Goal: Task Accomplishment & Management: Use online tool/utility

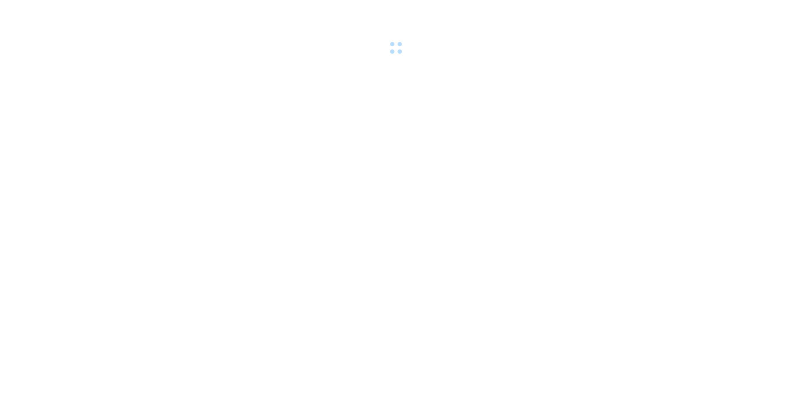
click at [172, 6] on div at bounding box center [396, 28] width 792 height 57
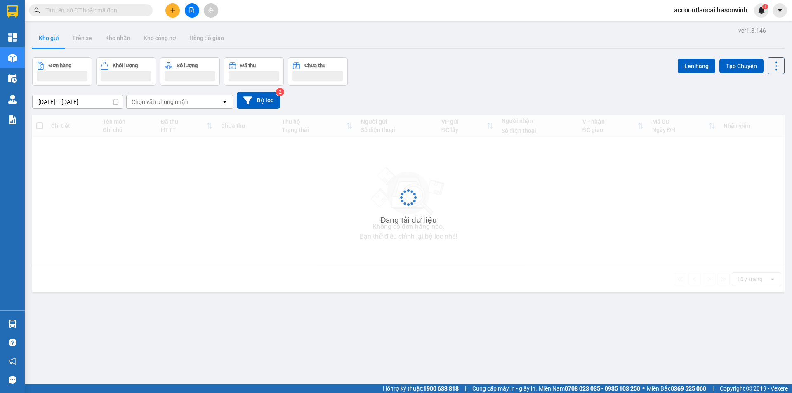
click at [177, 9] on button at bounding box center [172, 10] width 14 height 14
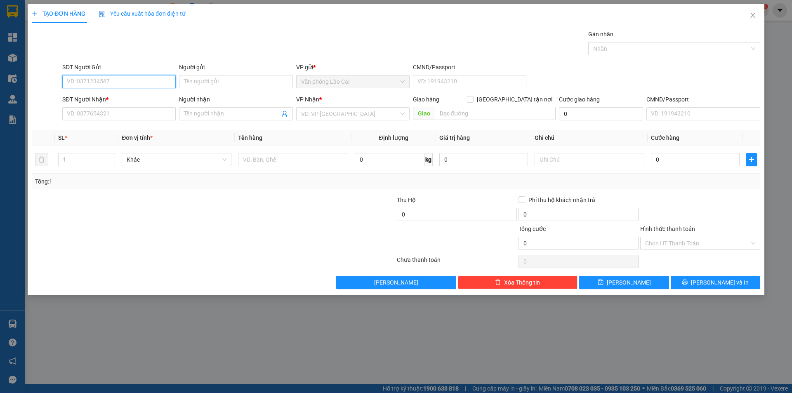
click at [143, 83] on input "SĐT Người Gửi" at bounding box center [118, 81] width 113 height 13
type input "0917925443"
click at [130, 98] on div "0917925443" at bounding box center [119, 98] width 104 height 9
type input "0398437430"
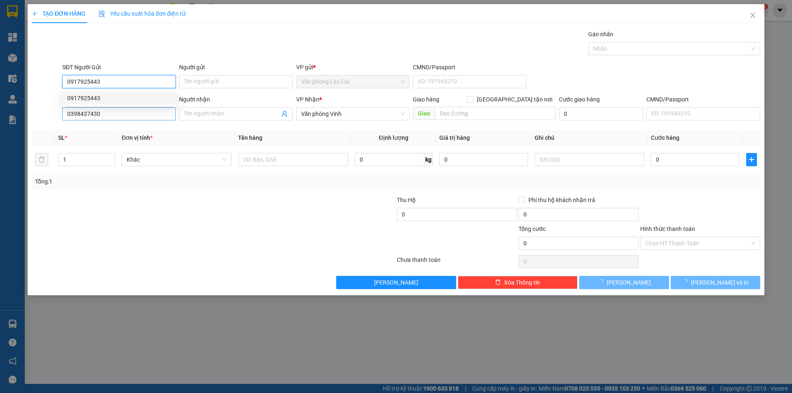
type input "60.000"
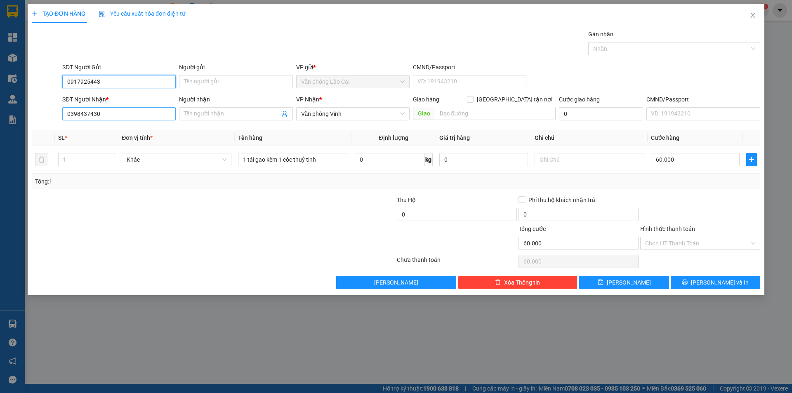
type input "0917925443"
drag, startPoint x: 108, startPoint y: 113, endPoint x: 17, endPoint y: 121, distance: 92.3
click at [17, 121] on div "TẠO ĐƠN HÀNG Yêu cầu xuất hóa đơn điện tử Transit Pickup Surcharge Ids Transit …" at bounding box center [396, 196] width 792 height 393
click at [123, 227] on div at bounding box center [152, 238] width 243 height 29
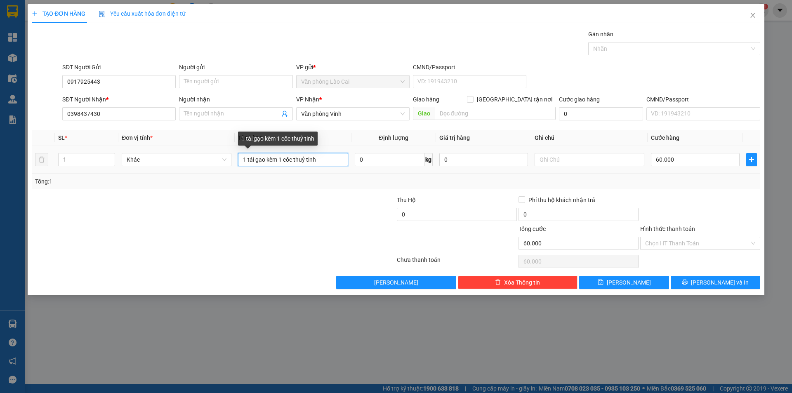
drag, startPoint x: 238, startPoint y: 157, endPoint x: 48, endPoint y: 152, distance: 189.8
click at [48, 152] on tr "1 Khác 1 tải gạo kèm 1 cốc thuỷ tinh 0 kg 0 60.000" at bounding box center [396, 160] width 728 height 28
click at [285, 161] on input "1 tải gạo kèm 1 cốc thuỷ tinh" at bounding box center [293, 159] width 110 height 13
drag, startPoint x: 266, startPoint y: 158, endPoint x: 335, endPoint y: 153, distance: 69.0
click at [334, 153] on input "1 tải gạo kèm 1 cốc thuỷ tinh" at bounding box center [293, 159] width 110 height 13
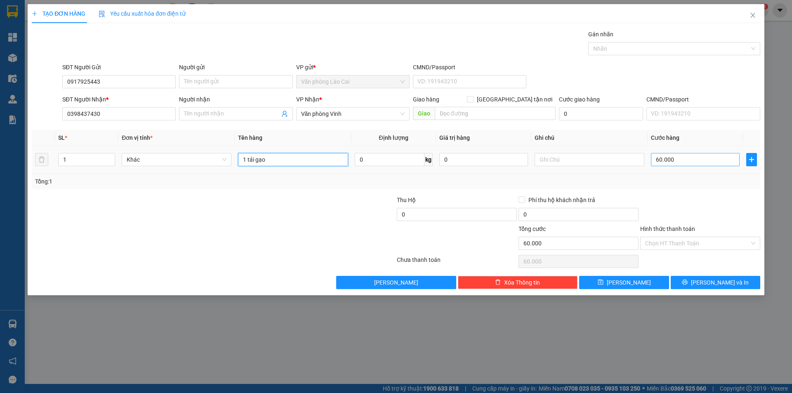
type input "1 tải gạo"
click at [700, 158] on input "60.000" at bounding box center [695, 159] width 89 height 13
type input "5"
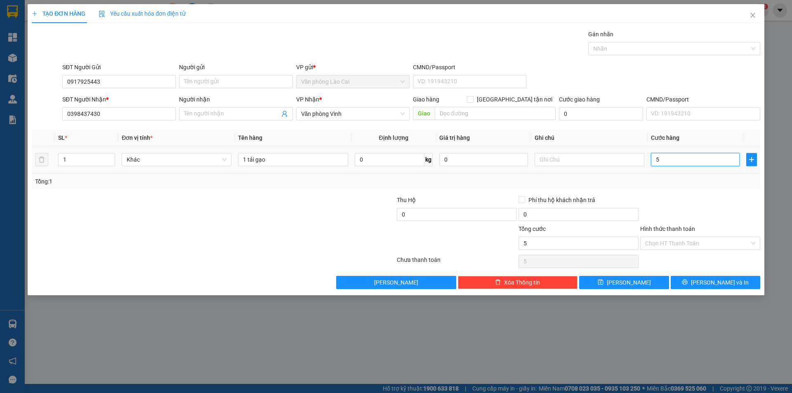
type input "50"
type input "50.000"
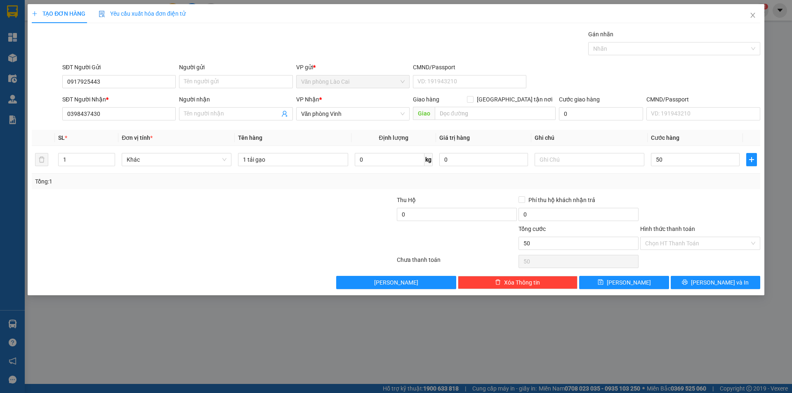
type input "50.000"
click at [702, 189] on div "Transit Pickup Surcharge Ids Transit Deliver Surcharge Ids Transit Deliver Surc…" at bounding box center [396, 159] width 728 height 259
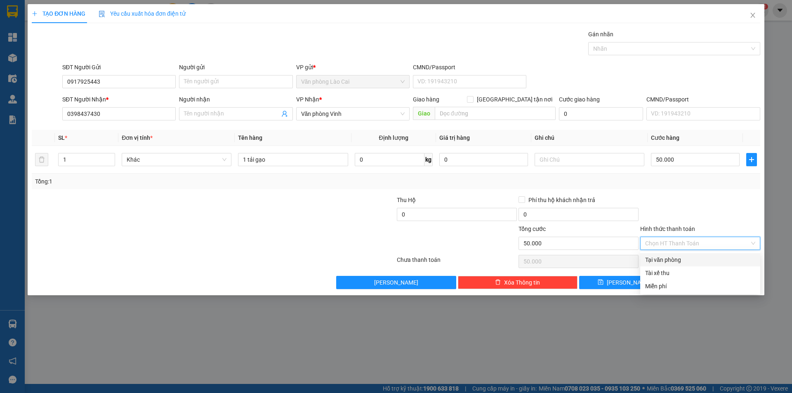
click at [698, 240] on input "Hình thức thanh toán" at bounding box center [697, 243] width 104 height 12
click at [695, 257] on div "Tại văn phòng" at bounding box center [700, 259] width 110 height 9
type input "0"
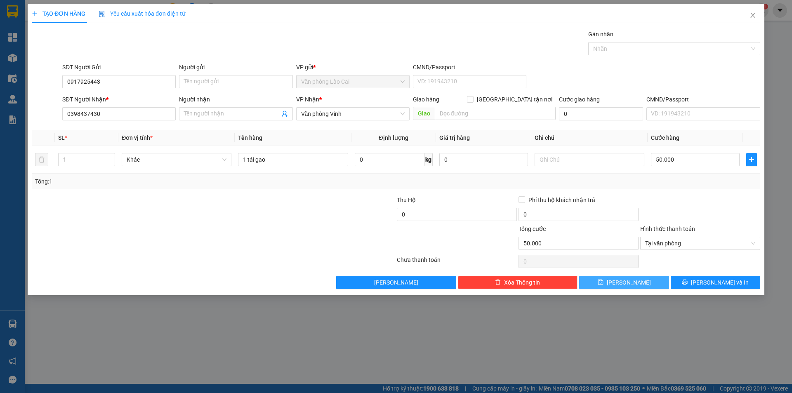
click at [658, 281] on button "[PERSON_NAME]" at bounding box center [624, 282] width 90 height 13
type input "0"
click at [755, 14] on icon "close" at bounding box center [753, 15] width 7 height 7
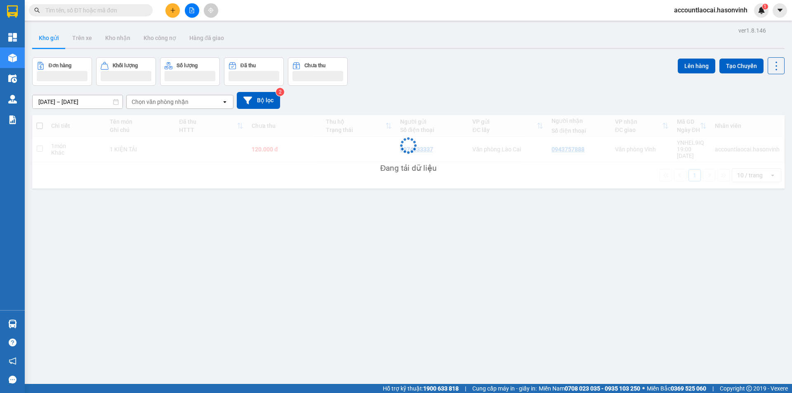
click at [94, 10] on input "text" at bounding box center [93, 10] width 97 height 9
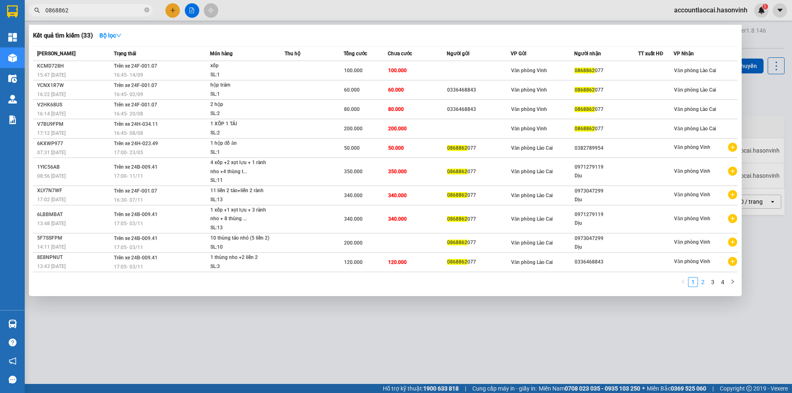
type input "0868862"
click at [706, 282] on link "2" at bounding box center [702, 282] width 9 height 9
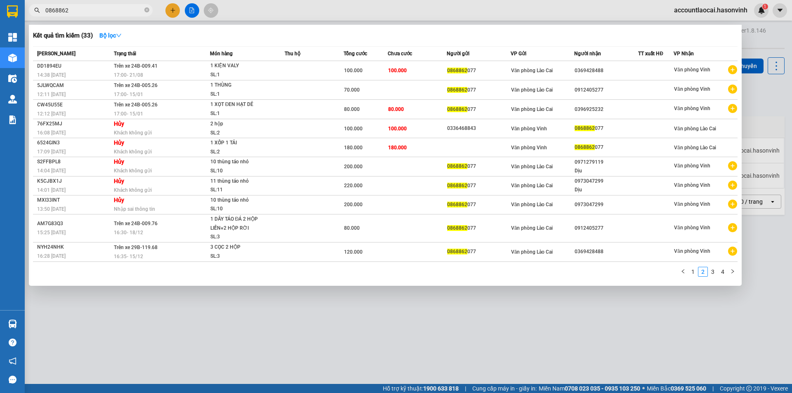
click at [340, 292] on div at bounding box center [396, 196] width 792 height 393
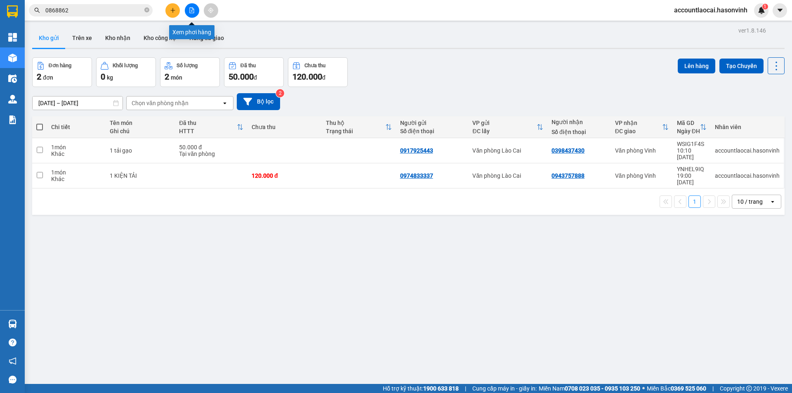
click at [193, 17] on button at bounding box center [192, 10] width 14 height 14
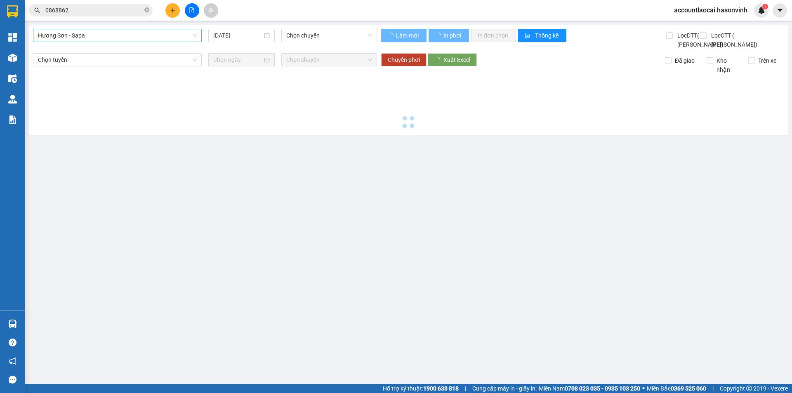
click at [96, 33] on span "Hương Sơn - Sapa" at bounding box center [117, 35] width 159 height 12
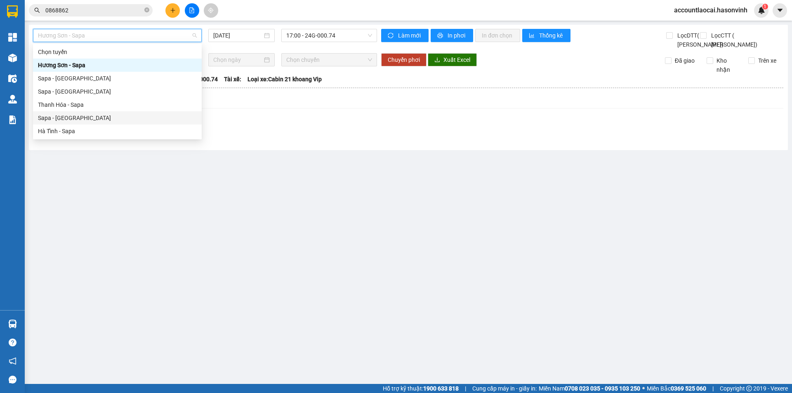
click at [66, 117] on div "Sapa - [GEOGRAPHIC_DATA]" at bounding box center [117, 117] width 159 height 9
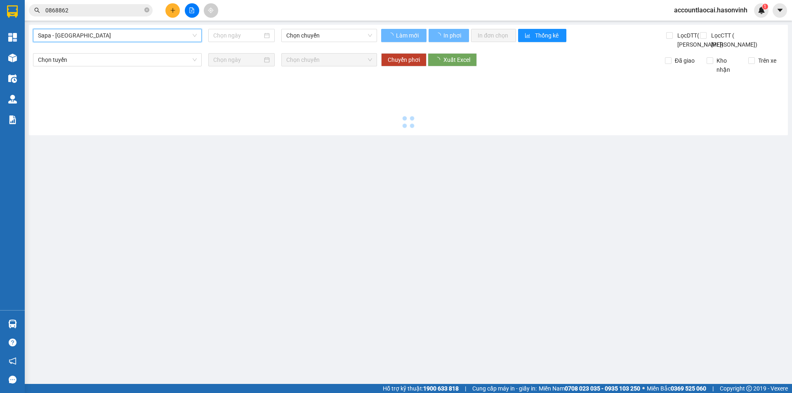
type input "[DATE]"
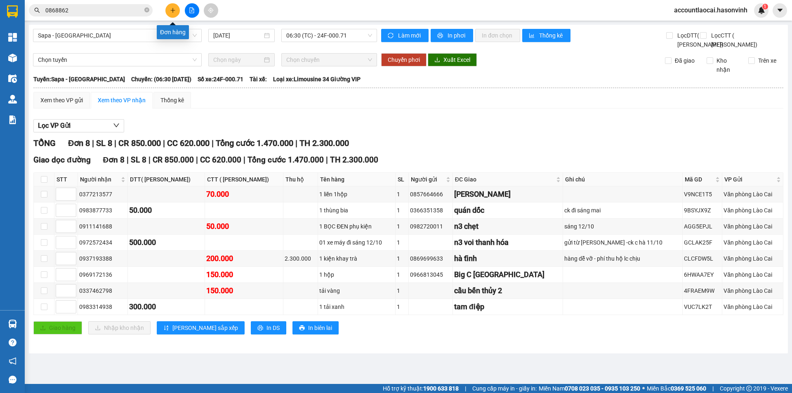
click at [174, 9] on icon "plus" at bounding box center [173, 10] width 6 height 6
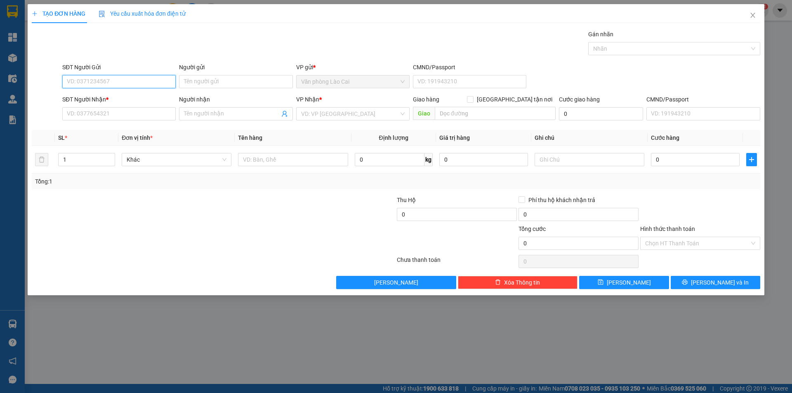
click at [129, 83] on input "SĐT Người Gửi" at bounding box center [118, 81] width 113 height 13
type input "0966663616"
click at [115, 99] on div "0966663616" at bounding box center [119, 98] width 104 height 9
type input "0913076115"
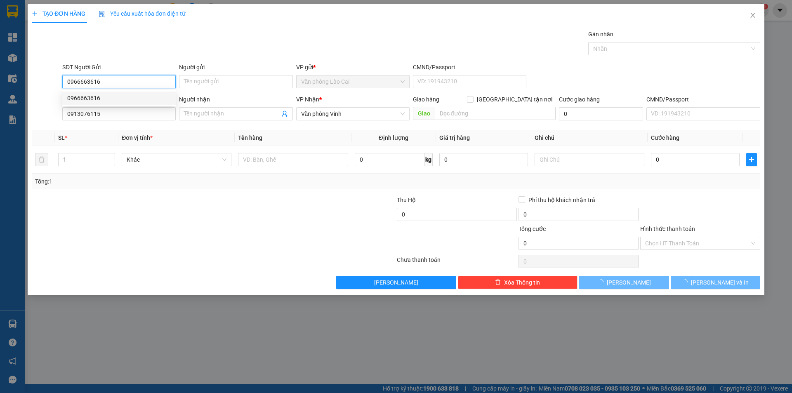
type input "130.000"
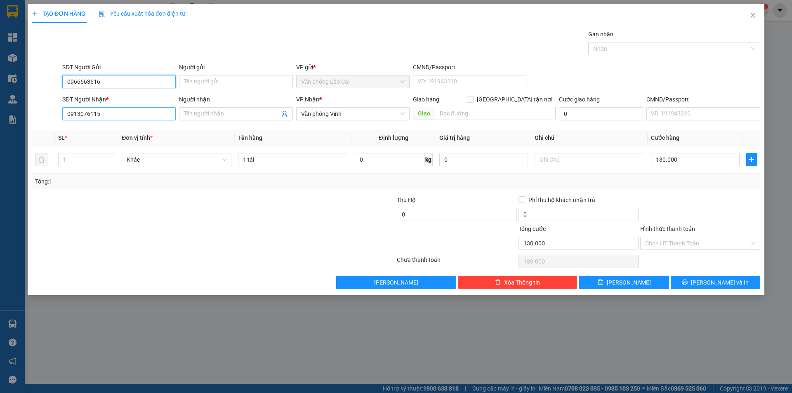
type input "0966663616"
drag, startPoint x: 118, startPoint y: 113, endPoint x: 0, endPoint y: 115, distance: 118.4
click at [0, 115] on div "TẠO ĐƠN HÀNG Yêu cầu xuất hóa đơn điện tử Transit Pickup Surcharge Ids Transit …" at bounding box center [396, 196] width 792 height 393
type input "0973819888"
drag, startPoint x: 344, startPoint y: 131, endPoint x: 240, endPoint y: 133, distance: 104.4
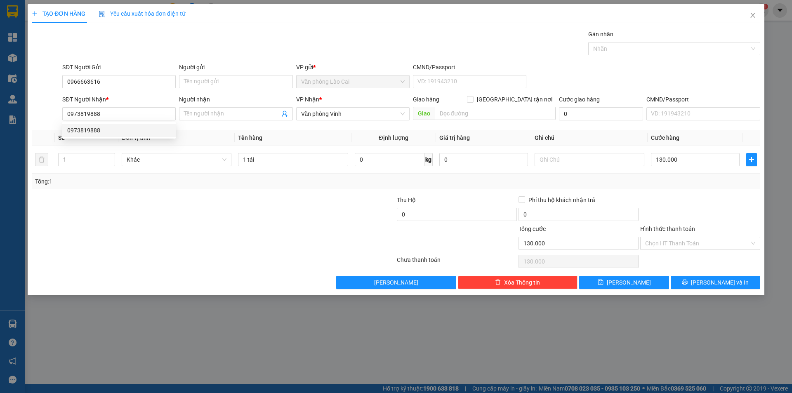
click at [344, 132] on th "Tên hàng" at bounding box center [293, 138] width 116 height 16
click at [118, 115] on input "0973819888" at bounding box center [118, 113] width 113 height 13
click at [110, 130] on div "0973819888" at bounding box center [119, 130] width 104 height 9
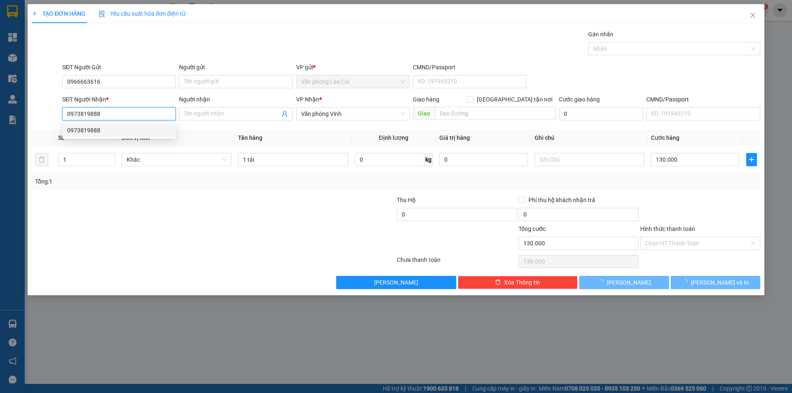
type input "60.000"
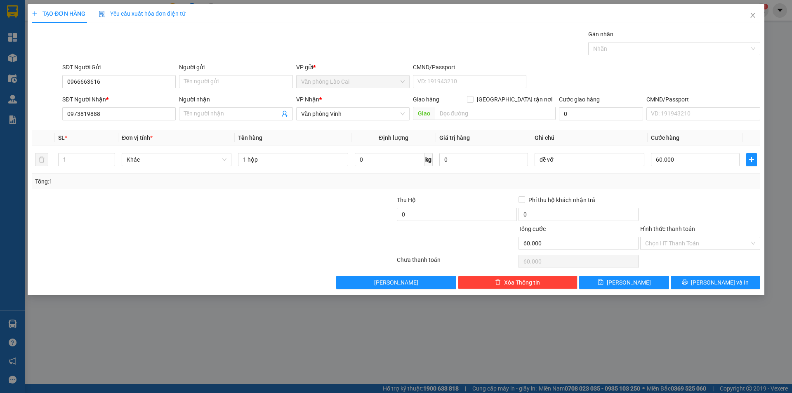
click at [698, 179] on div "Tổng: 1" at bounding box center [396, 181] width 722 height 9
click at [644, 285] on button "[PERSON_NAME]" at bounding box center [624, 282] width 90 height 13
type input "0"
click at [137, 116] on input "SĐT Người Nhận *" at bounding box center [118, 113] width 113 height 13
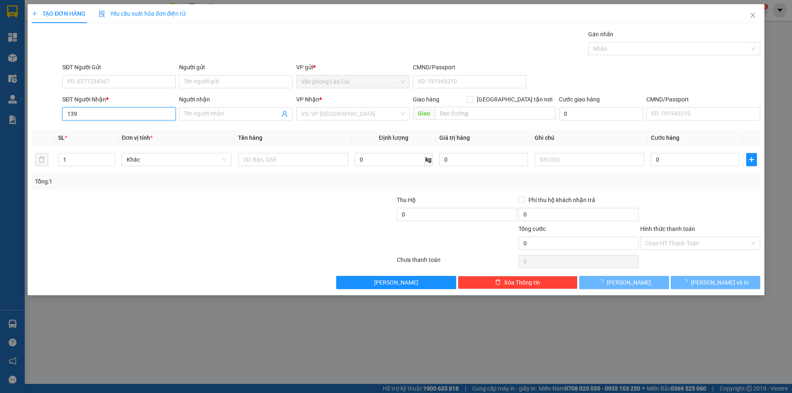
click at [116, 119] on input "139" at bounding box center [118, 113] width 113 height 13
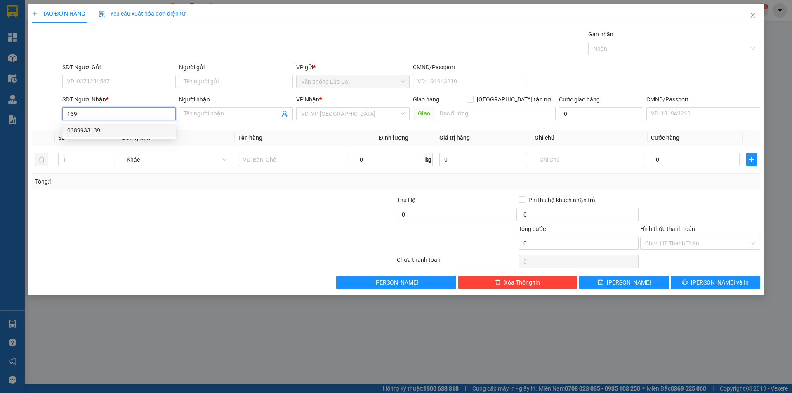
click at [102, 130] on div "0389933139" at bounding box center [119, 130] width 104 height 9
type input "0389933139"
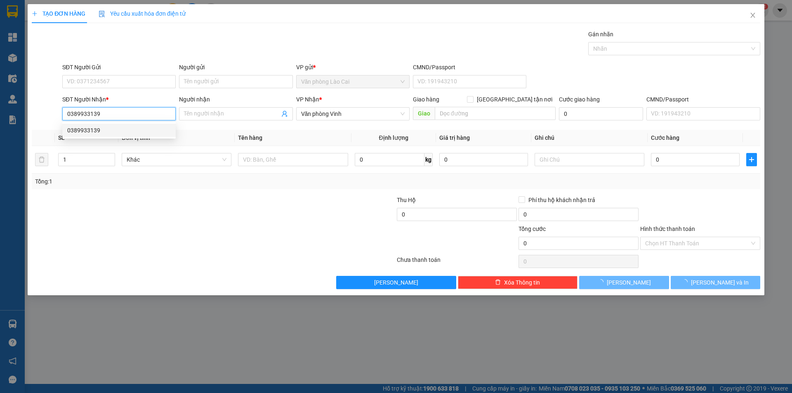
type input "350.000"
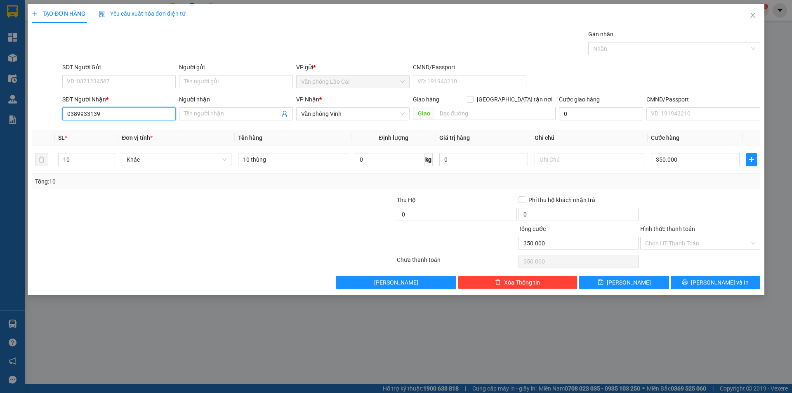
drag, startPoint x: 111, startPoint y: 115, endPoint x: 0, endPoint y: 116, distance: 111.4
click at [0, 116] on div "TẠO ĐƠN HÀNG Yêu cầu xuất hóa đơn điện tử Transit Pickup Surcharge Ids Transit …" at bounding box center [396, 196] width 792 height 393
click at [134, 206] on div at bounding box center [152, 210] width 243 height 29
click at [134, 78] on input "SĐT Người Gửi" at bounding box center [118, 81] width 113 height 13
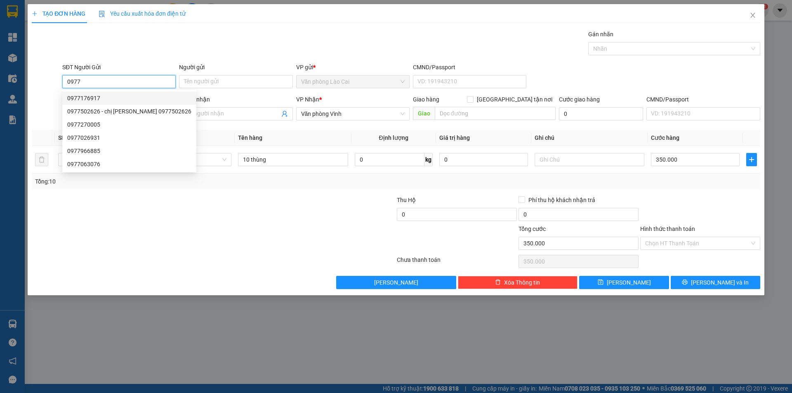
click at [114, 96] on div "0977176917" at bounding box center [129, 98] width 124 height 9
type input "0977176917"
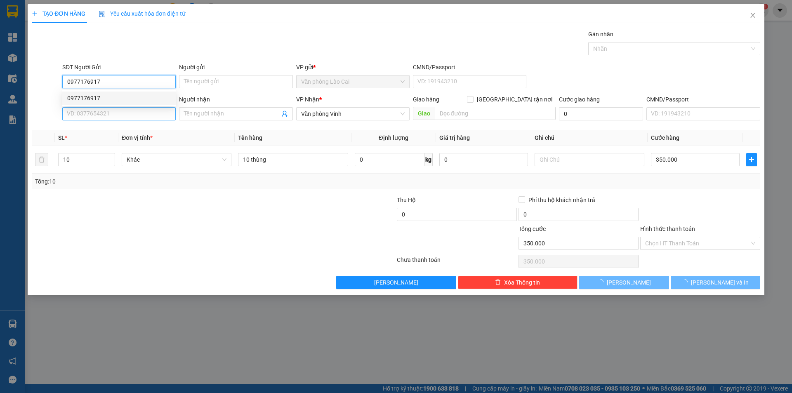
type input "50.000"
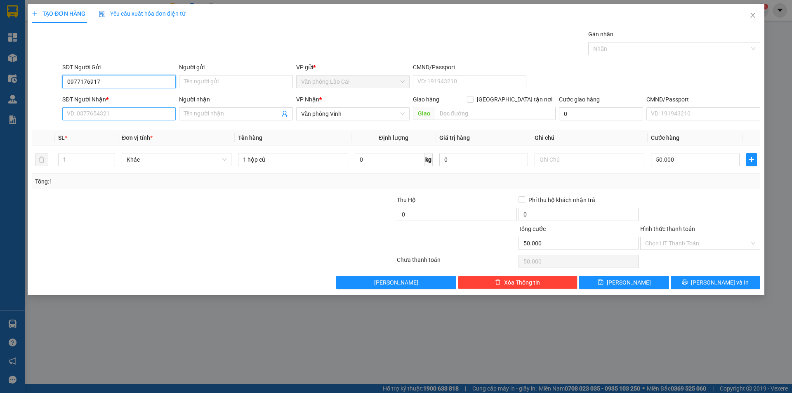
type input "0977176917"
click at [108, 110] on input "SĐT Người Nhận *" at bounding box center [118, 113] width 113 height 13
drag, startPoint x: 117, startPoint y: 83, endPoint x: 61, endPoint y: 83, distance: 56.1
click at [61, 83] on div "SĐT Người Gửi 0977176917" at bounding box center [119, 77] width 117 height 29
drag, startPoint x: 185, startPoint y: 244, endPoint x: 539, endPoint y: 113, distance: 377.2
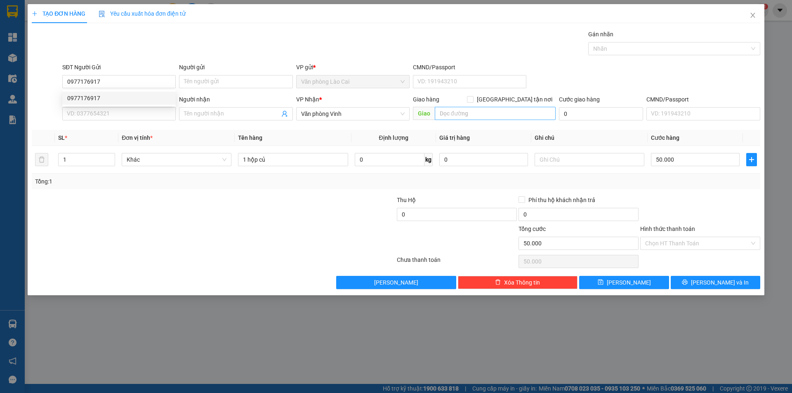
click at [189, 243] on div at bounding box center [152, 238] width 243 height 29
click at [755, 16] on icon "close" at bounding box center [753, 15] width 7 height 7
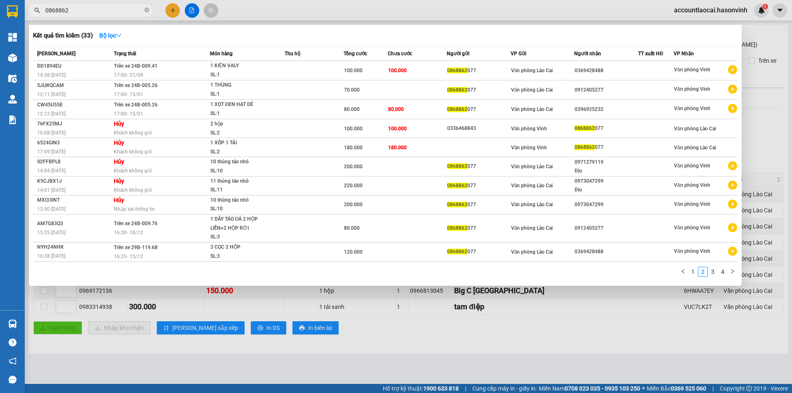
drag, startPoint x: 80, startPoint y: 7, endPoint x: 2, endPoint y: -3, distance: 79.5
click at [2, 0] on html "Kết quả tìm kiếm ( 33 ) Bộ lọc Mã ĐH Trạng thái Món hàng Thu hộ Tổng cước Chưa …" at bounding box center [396, 196] width 792 height 393
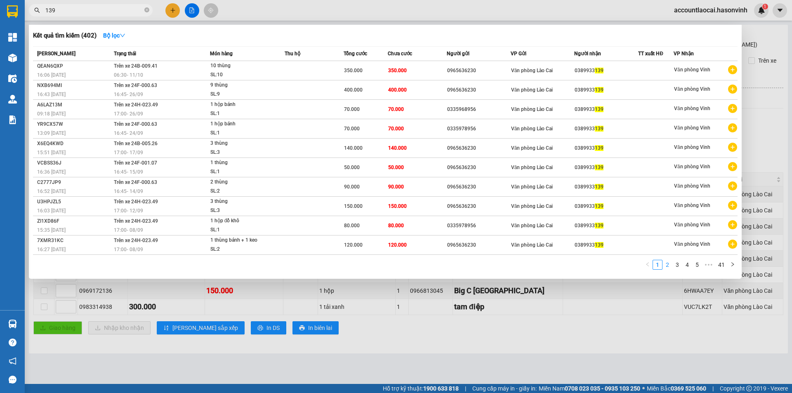
type input "139"
click at [669, 265] on link "2" at bounding box center [667, 264] width 9 height 9
click at [679, 266] on link "3" at bounding box center [677, 264] width 9 height 9
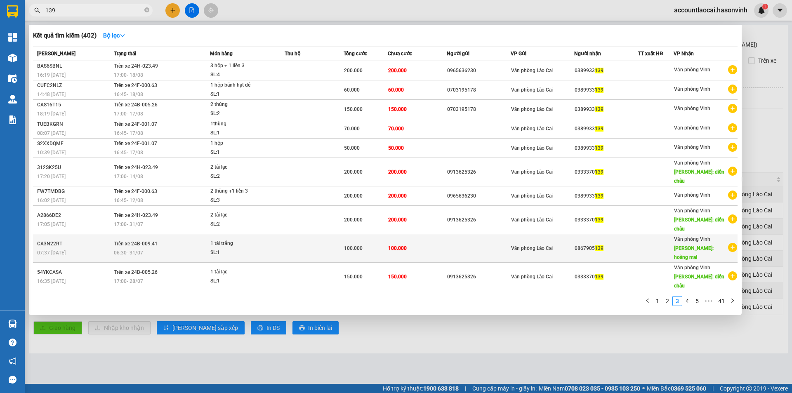
click at [623, 244] on div "0867905 139" at bounding box center [606, 248] width 63 height 9
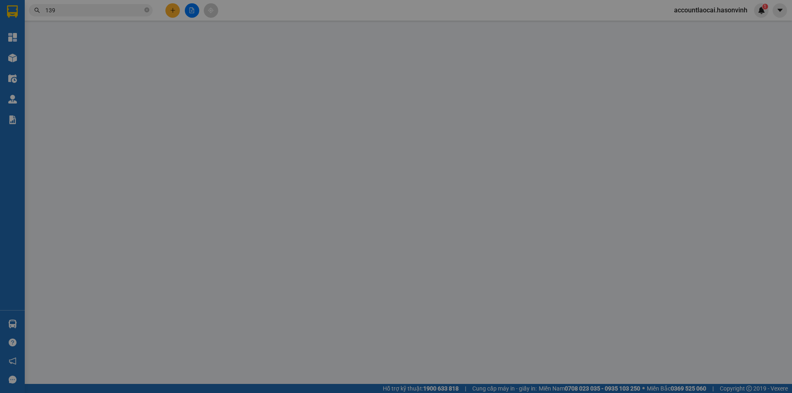
type input "0867905139"
type input "hoàng mai"
type input "0"
type input "100.000"
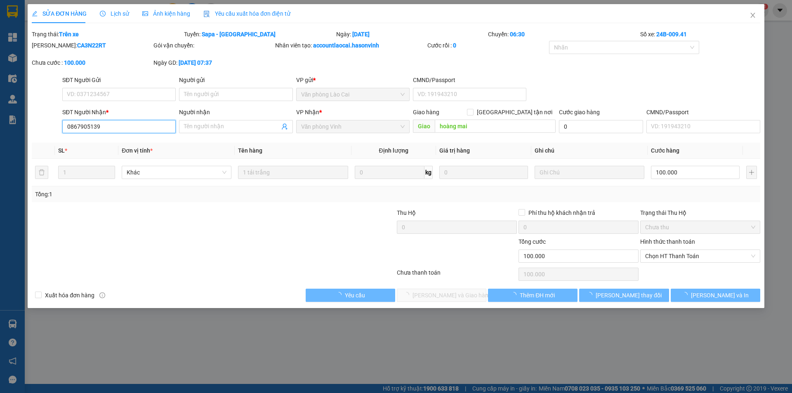
drag, startPoint x: 105, startPoint y: 128, endPoint x: 65, endPoint y: 129, distance: 40.0
click at [65, 129] on input "0867905139" at bounding box center [118, 126] width 113 height 13
click at [753, 15] on icon "close" at bounding box center [752, 15] width 5 height 5
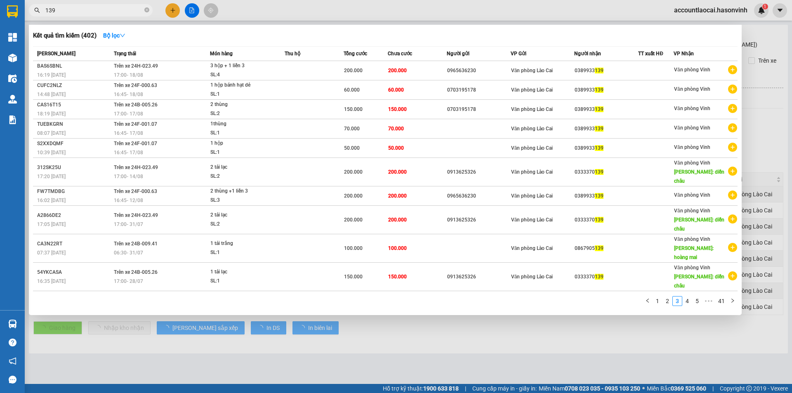
drag, startPoint x: 116, startPoint y: 9, endPoint x: 28, endPoint y: 12, distance: 87.9
click at [28, 12] on div "139" at bounding box center [80, 10] width 161 height 12
paste input "0867905"
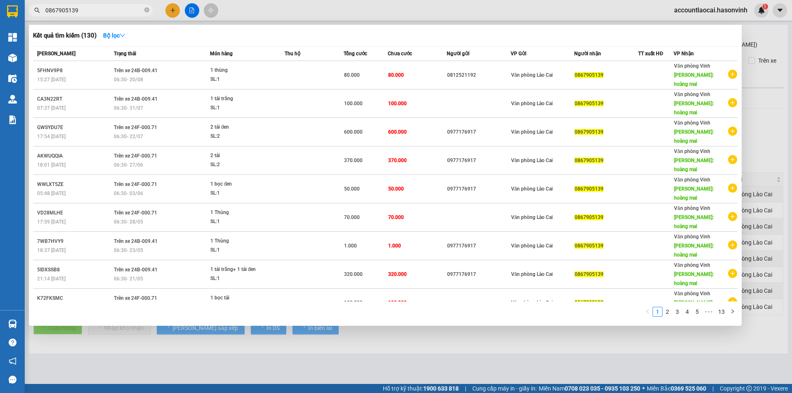
type input "0867905139"
click at [175, 7] on div at bounding box center [396, 196] width 792 height 393
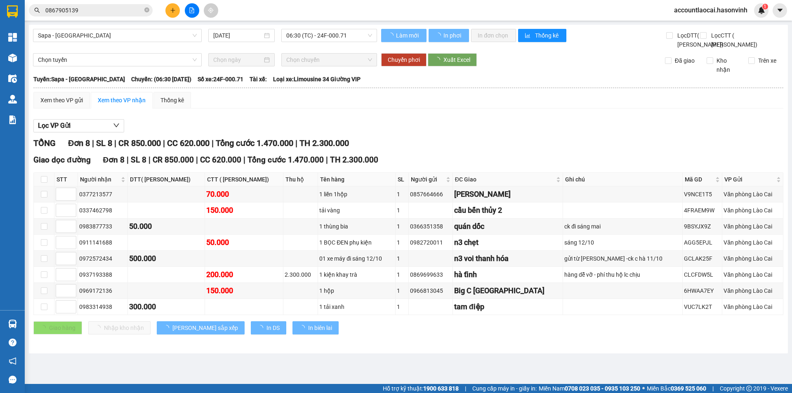
click at [173, 9] on icon "plus" at bounding box center [173, 10] width 6 height 6
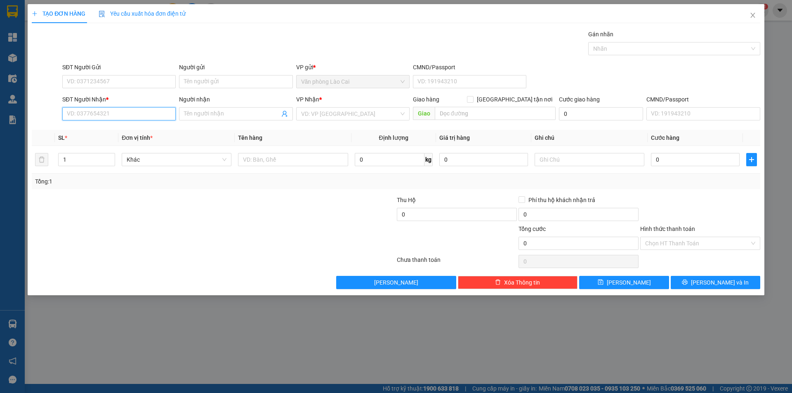
click at [136, 111] on input "SĐT Người Nhận *" at bounding box center [118, 113] width 113 height 13
paste input "0867905139"
type input "0867905139"
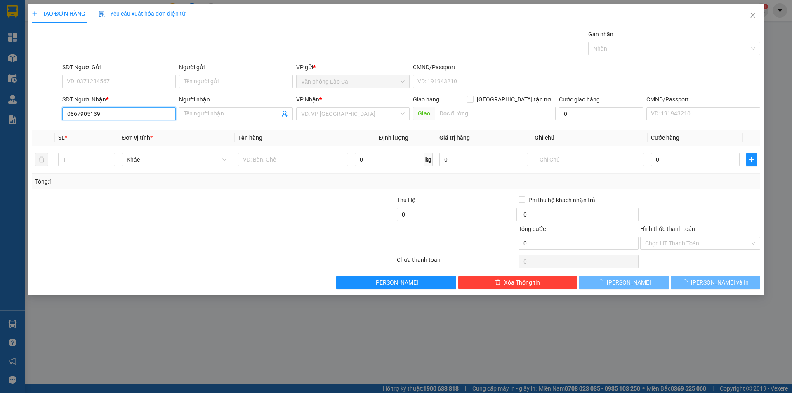
click at [128, 111] on input "0867905139" at bounding box center [118, 113] width 113 height 13
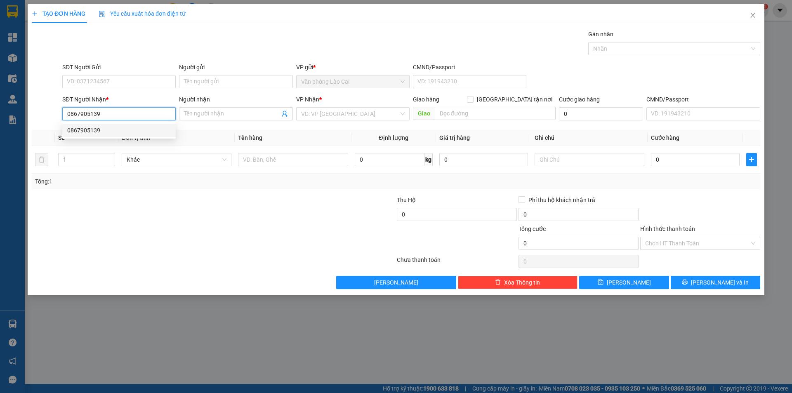
click at [146, 131] on div "0867905139" at bounding box center [119, 130] width 104 height 9
type input "hoàng mai"
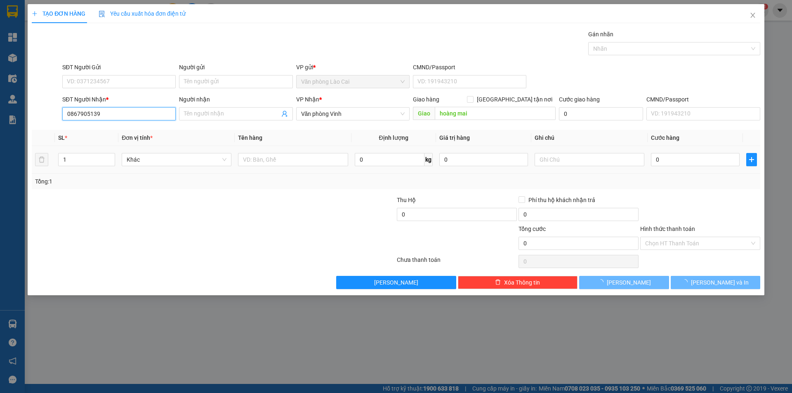
type input "80.000"
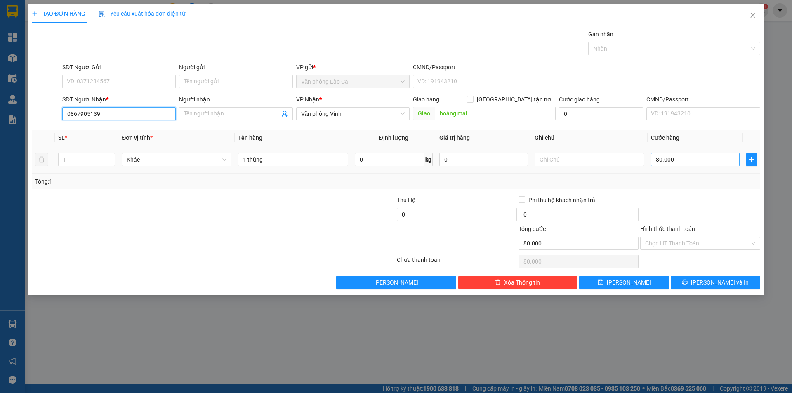
type input "0867905139"
click at [709, 161] on input "80.000" at bounding box center [695, 159] width 89 height 13
type input "1"
type input "10"
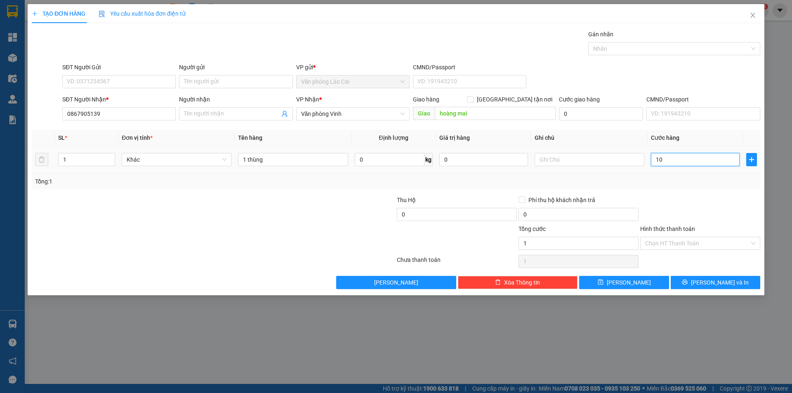
type input "10"
type input "100"
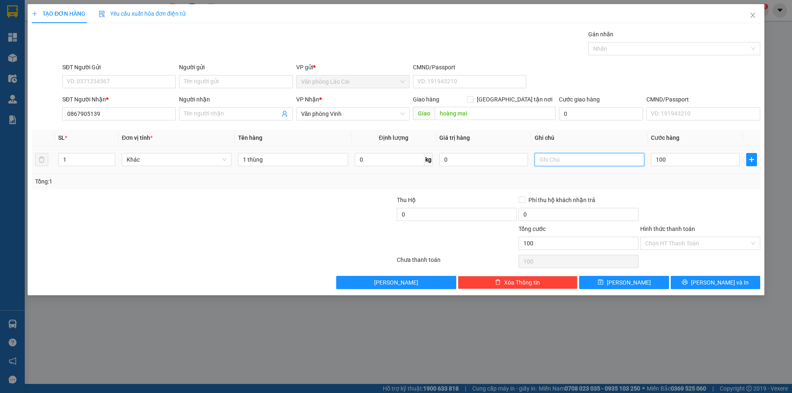
type input "100.000"
click at [555, 156] on input "text" at bounding box center [590, 159] width 110 height 13
type input "d"
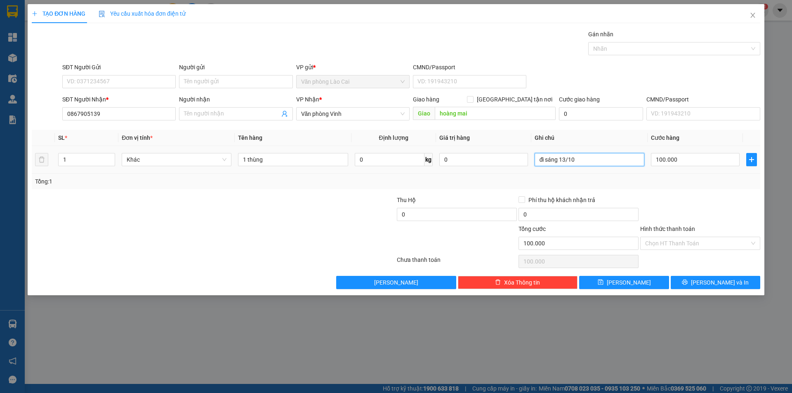
type input "đi sáng 13/10"
drag, startPoint x: 629, startPoint y: 189, endPoint x: 650, endPoint y: 206, distance: 26.7
click at [629, 190] on div "Transit Pickup Surcharge Ids Transit Deliver Surcharge Ids Transit Deliver Surc…" at bounding box center [396, 159] width 728 height 259
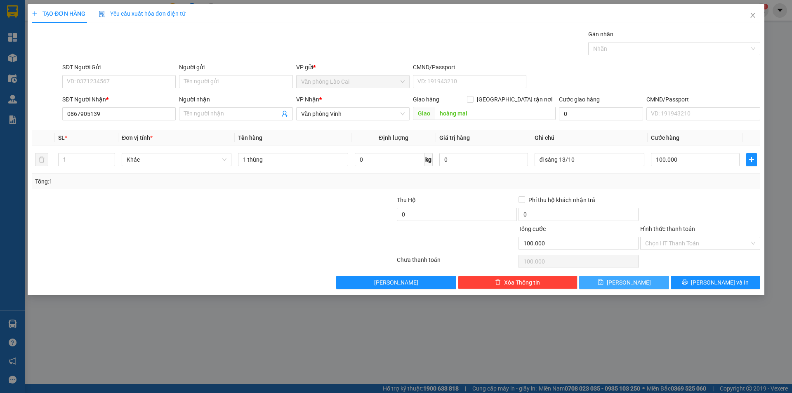
click at [653, 284] on button "[PERSON_NAME]" at bounding box center [624, 282] width 90 height 13
type input "0"
click at [252, 219] on div at bounding box center [152, 210] width 243 height 29
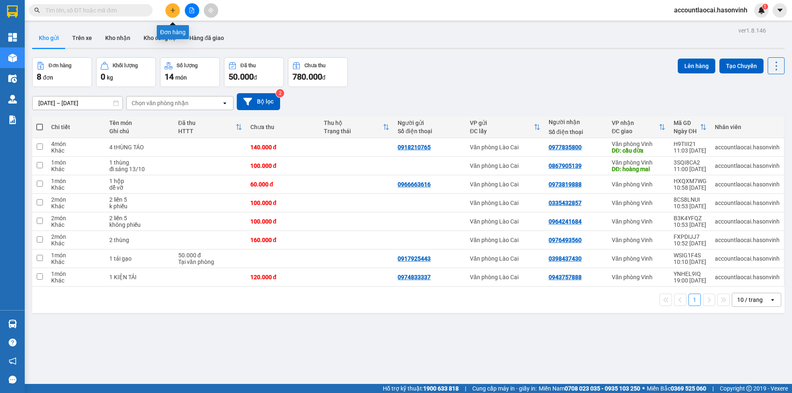
click at [171, 6] on button at bounding box center [172, 10] width 14 height 14
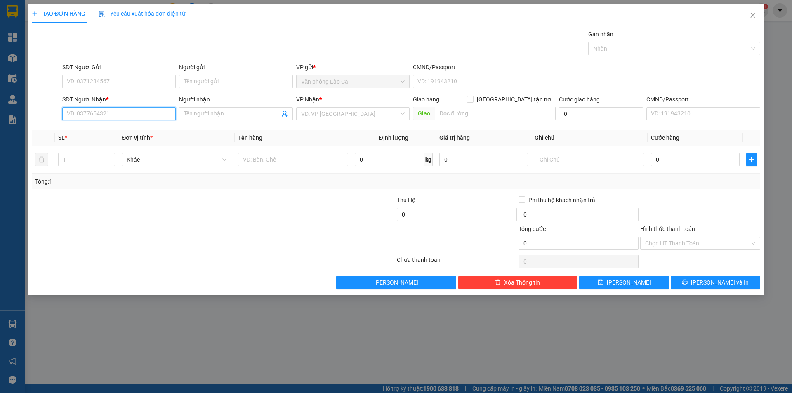
click at [154, 119] on input "SĐT Người Nhận *" at bounding box center [118, 113] width 113 height 13
click at [104, 118] on input "550" at bounding box center [118, 113] width 113 height 13
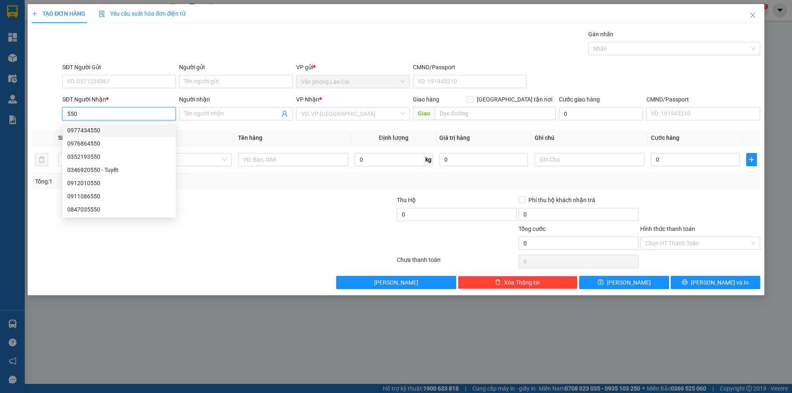
click at [104, 129] on div "0977434550" at bounding box center [119, 130] width 104 height 9
type input "0977434550"
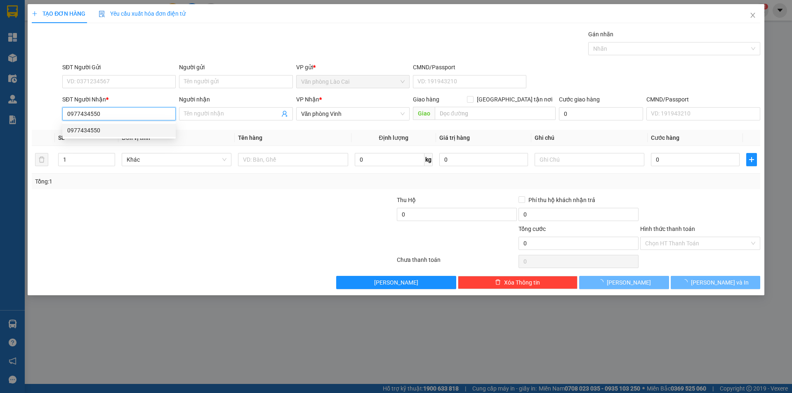
type input "50.000"
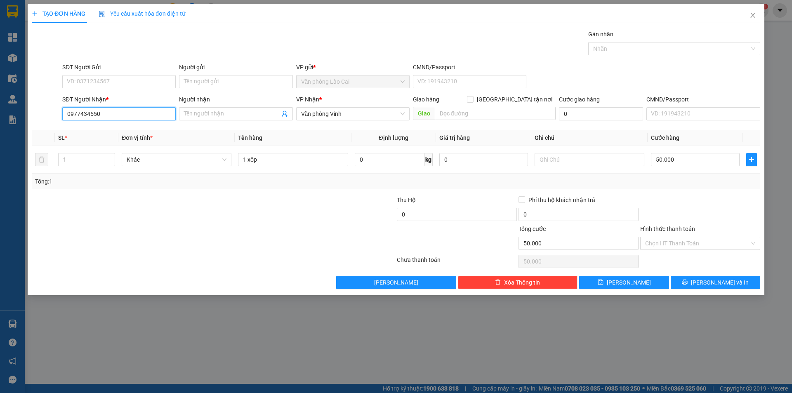
drag, startPoint x: 110, startPoint y: 115, endPoint x: 0, endPoint y: 116, distance: 109.7
click at [0, 116] on div "TẠO ĐƠN HÀNG Yêu cầu xuất hóa đơn điện tử Transit Pickup Surcharge Ids Transit …" at bounding box center [396, 196] width 792 height 393
click at [90, 141] on div "0976864550" at bounding box center [119, 143] width 104 height 9
type input "0976864550"
type input "HOÀNG MAI"
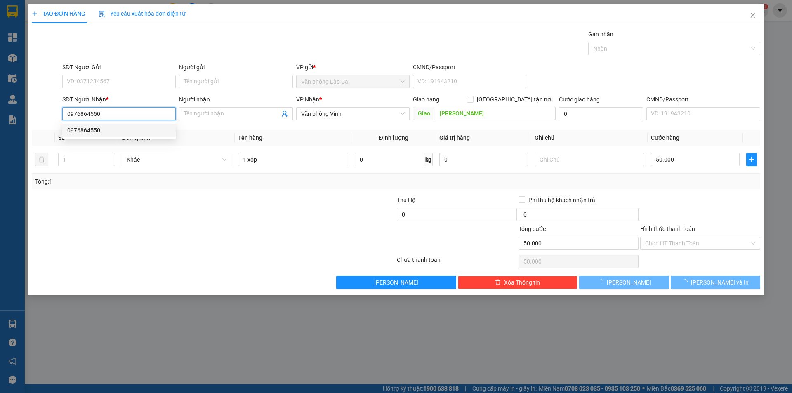
type input "100.000"
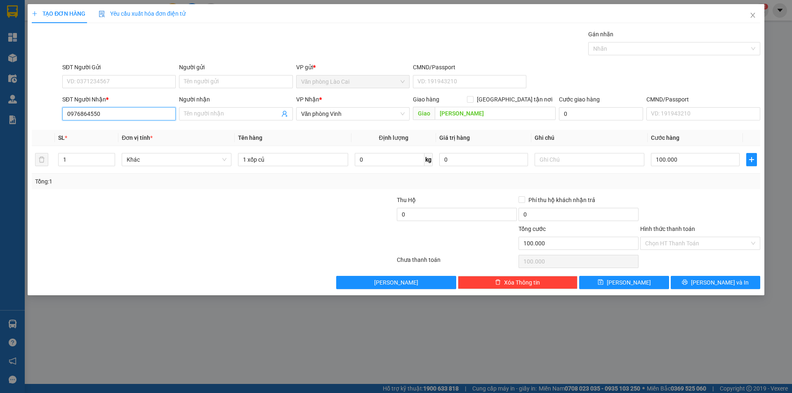
drag, startPoint x: 139, startPoint y: 120, endPoint x: 0, endPoint y: 105, distance: 139.4
click at [0, 105] on div "TẠO ĐƠN HÀNG Yêu cầu xuất hóa đơn điện tử Transit Pickup Surcharge Ids Transit …" at bounding box center [396, 196] width 792 height 393
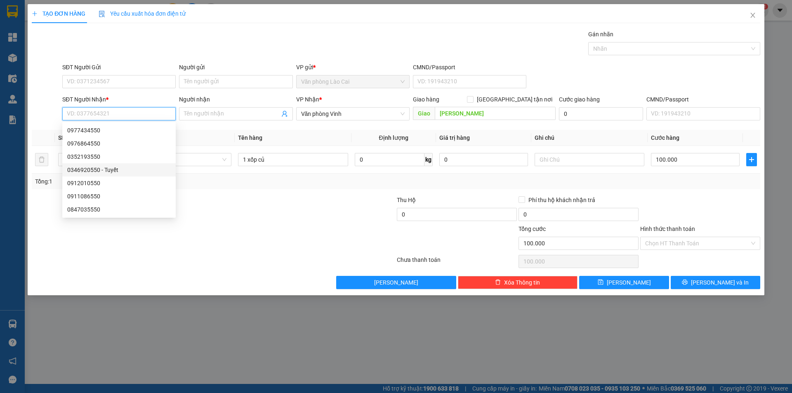
click at [101, 171] on div "0346920550 - Tuyết" at bounding box center [119, 169] width 104 height 9
type input "0346920550"
type input "Tuyết"
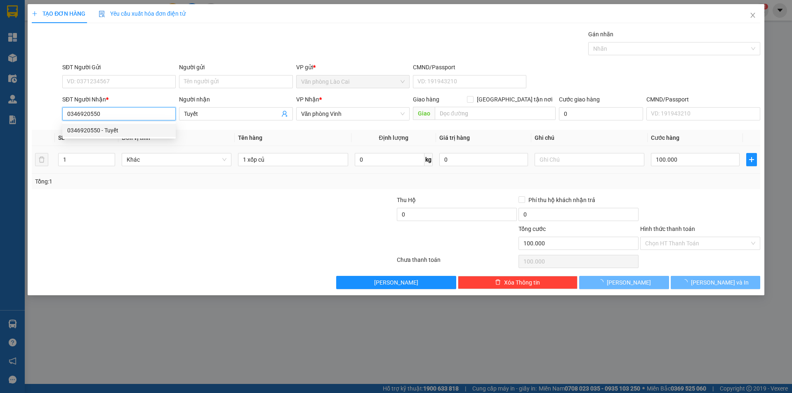
type input "150.000"
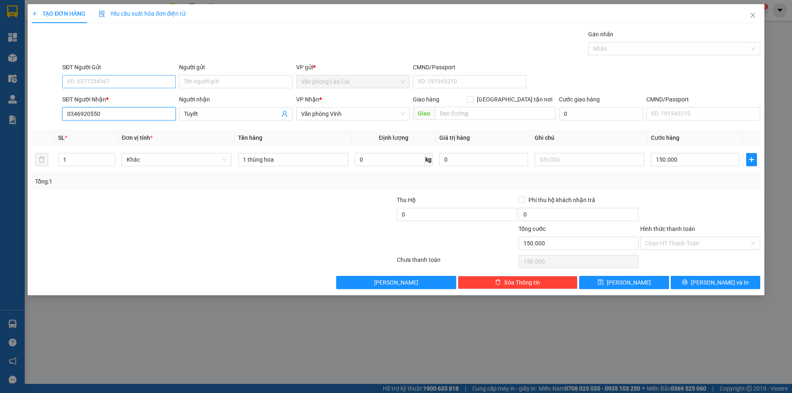
type input "0346920550"
click at [120, 83] on input "SĐT Người Gửi" at bounding box center [118, 81] width 113 height 13
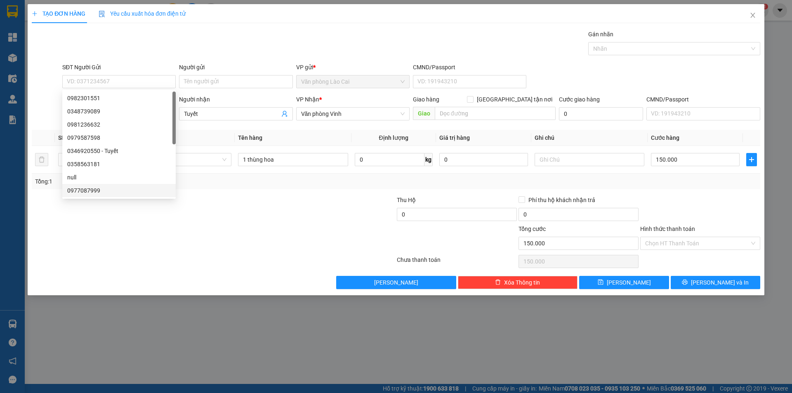
click at [169, 235] on div at bounding box center [152, 238] width 243 height 29
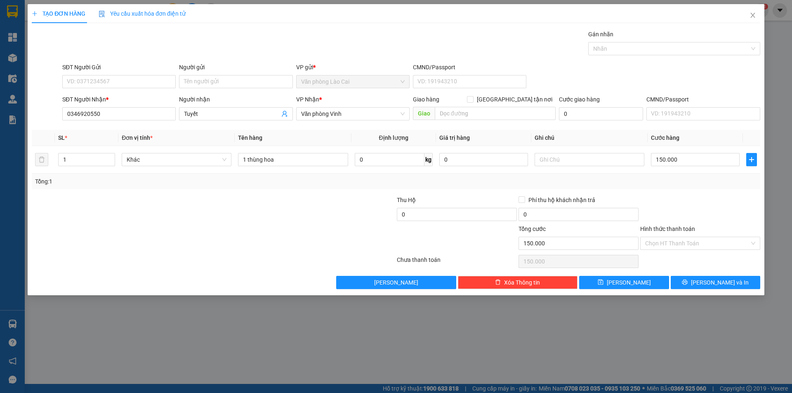
drag, startPoint x: 235, startPoint y: 224, endPoint x: 194, endPoint y: 211, distance: 43.4
click at [213, 218] on form "Thu Hộ 0 Phí thu hộ khách nhận trả 0 Tổng cước 150.000 Hình thức thanh toán Chọ…" at bounding box center [396, 225] width 728 height 58
drag, startPoint x: 91, startPoint y: 161, endPoint x: 0, endPoint y: 158, distance: 90.8
click at [0, 158] on div "TẠO ĐƠN HÀNG Yêu cầu xuất hóa đơn điện tử Transit Pickup Surcharge Ids Transit …" at bounding box center [396, 196] width 792 height 393
type input "6"
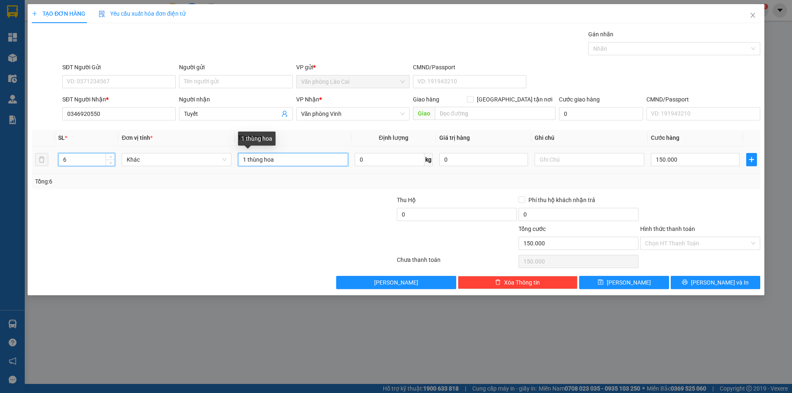
drag, startPoint x: 284, startPoint y: 160, endPoint x: 105, endPoint y: 158, distance: 179.0
click at [105, 158] on tr "6 Khác 1 thùng hoa 0 kg 0 150.000" at bounding box center [396, 160] width 728 height 28
type input "6 thùng"
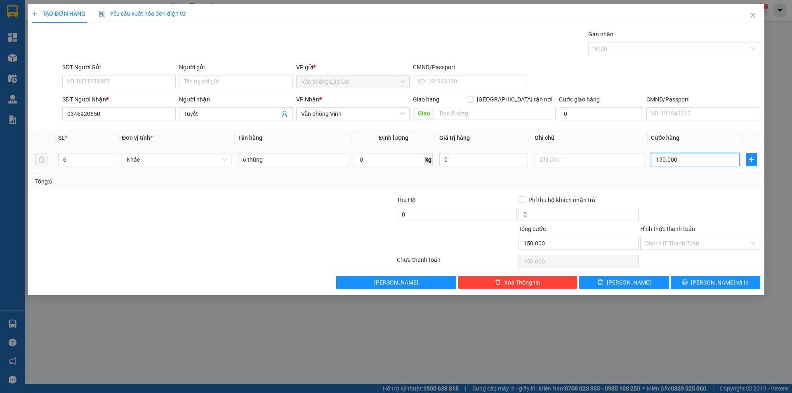
click at [701, 159] on input "150.000" at bounding box center [695, 159] width 89 height 13
type input "3"
type input "30"
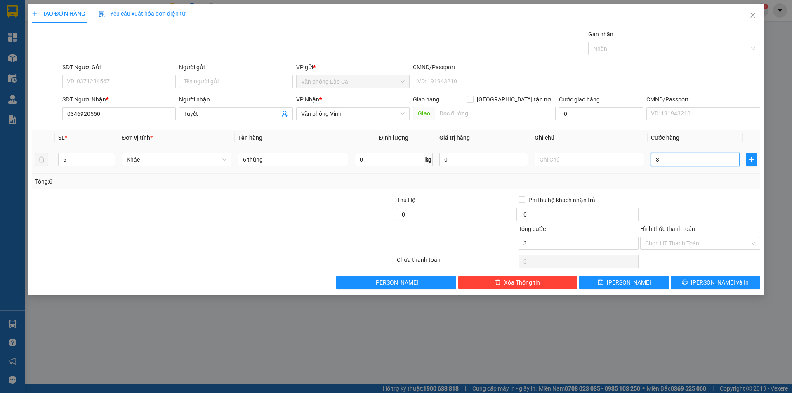
type input "30"
type input "300"
type input "3.000"
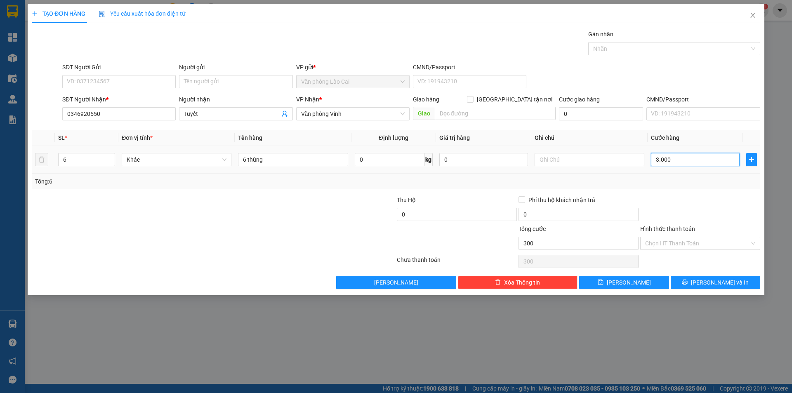
type input "3.000"
type input "3.000.000"
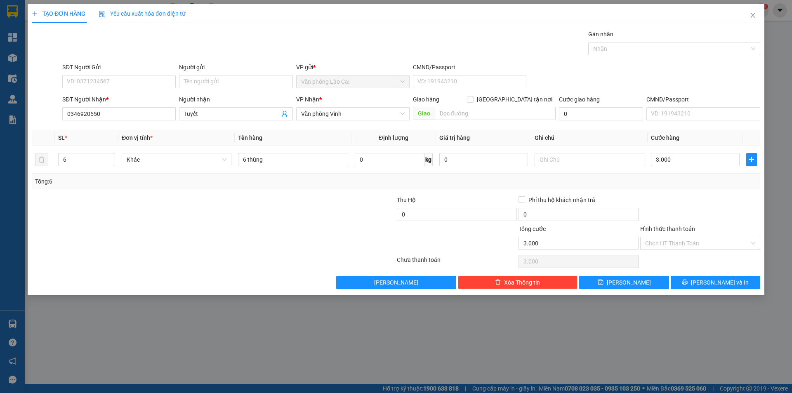
type input "3.000.000"
click at [706, 188] on div "Tổng: 6" at bounding box center [396, 182] width 728 height 16
click at [655, 283] on button "[PERSON_NAME]" at bounding box center [624, 282] width 90 height 13
type input "0"
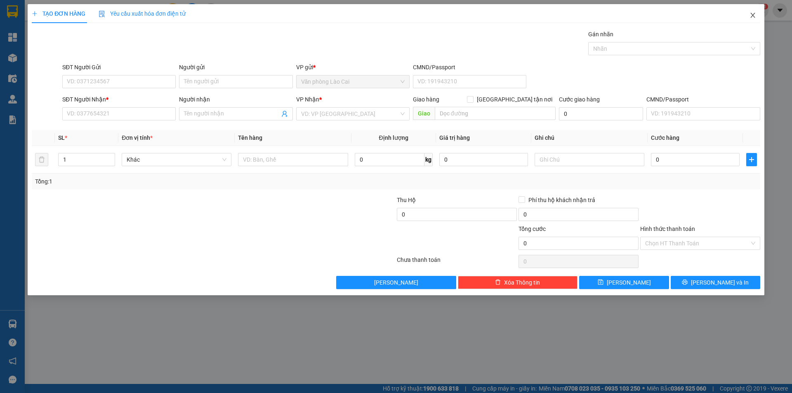
click at [754, 16] on icon "close" at bounding box center [753, 15] width 7 height 7
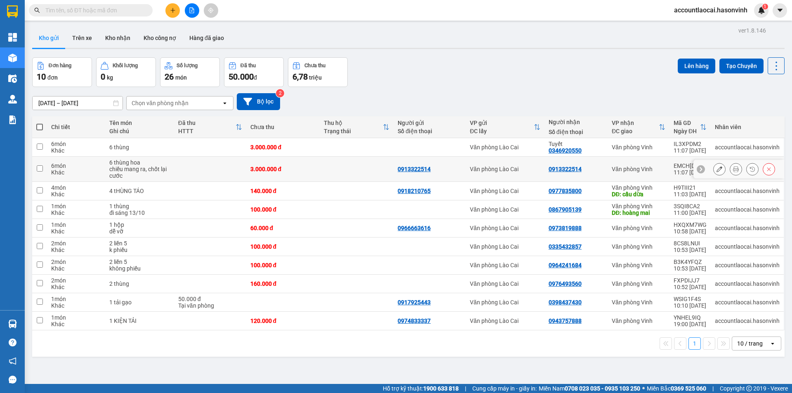
click at [766, 168] on icon at bounding box center [769, 169] width 6 height 6
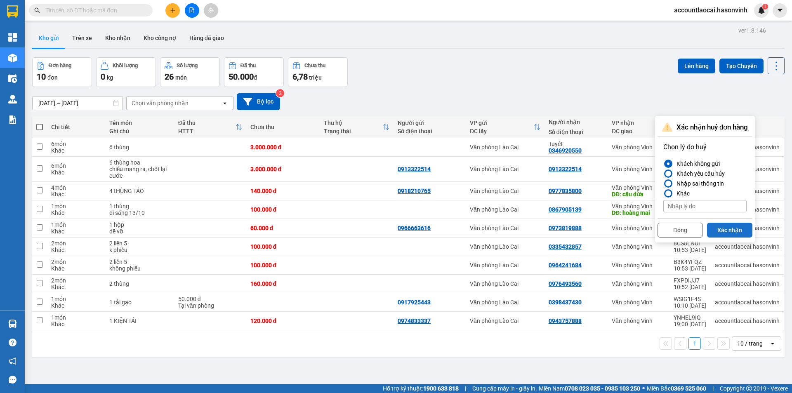
click at [722, 224] on button "Xác nhận" at bounding box center [729, 230] width 45 height 15
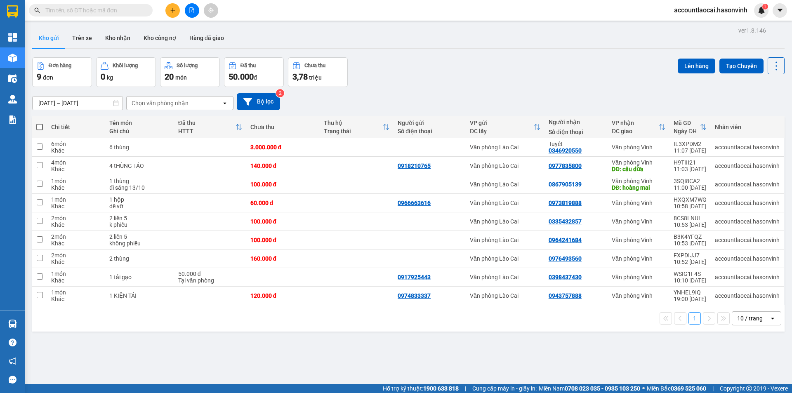
click at [286, 337] on div "ver 1.8.146 Kho gửi Trên xe Kho nhận Kho công nợ Hàng đã giao Đơn hàng 9 đơn Kh…" at bounding box center [408, 221] width 759 height 393
click at [207, 184] on td at bounding box center [210, 184] width 72 height 19
checkbox input "true"
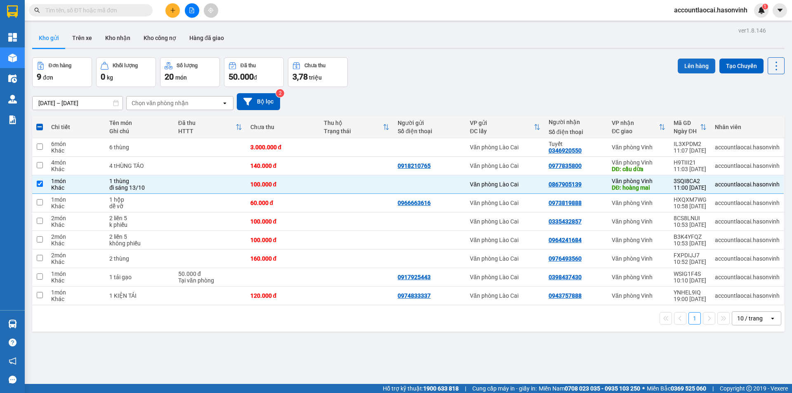
click at [688, 65] on button "Lên hàng" at bounding box center [697, 66] width 38 height 15
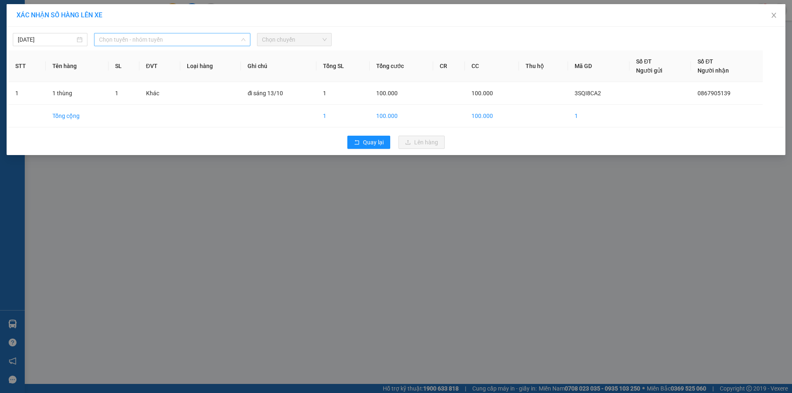
click at [124, 39] on span "Chọn tuyến - nhóm tuyến" at bounding box center [172, 39] width 146 height 12
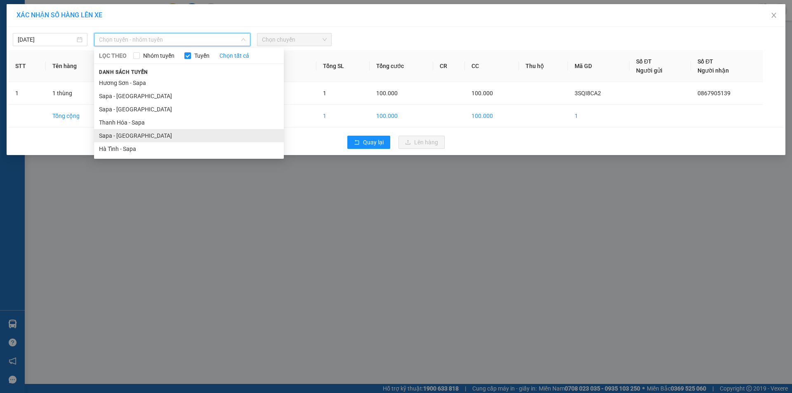
click at [113, 138] on li "Sapa - [GEOGRAPHIC_DATA]" at bounding box center [189, 135] width 190 height 13
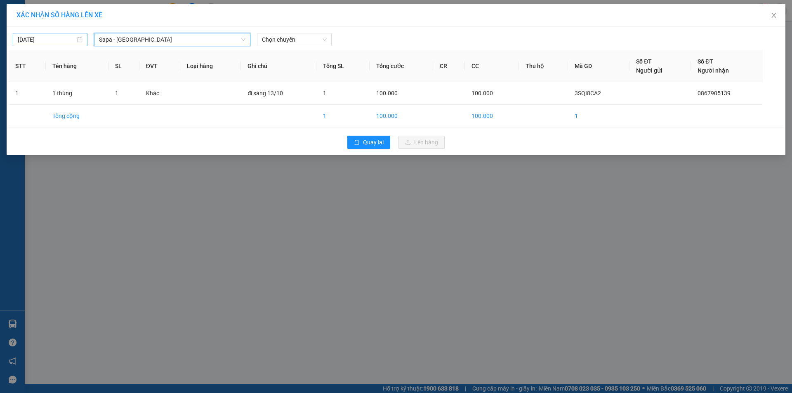
click at [35, 44] on div "[DATE]" at bounding box center [50, 39] width 75 height 13
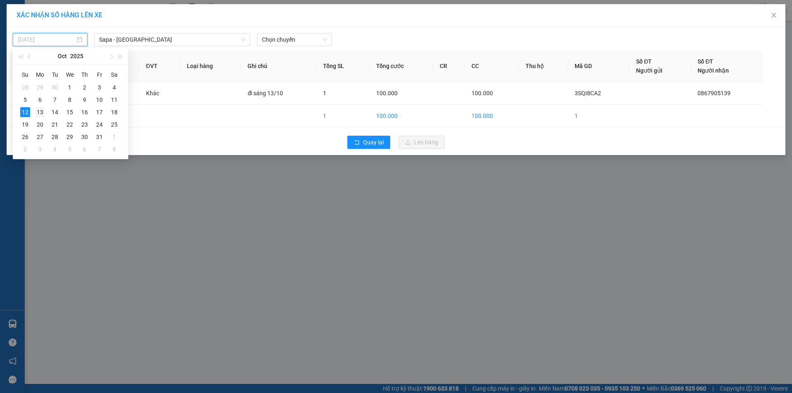
click at [40, 113] on div "13" at bounding box center [40, 112] width 10 height 10
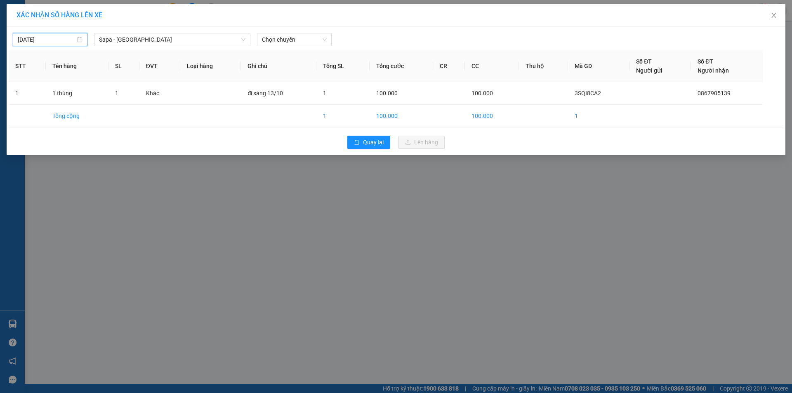
type input "13/10/2025"
click at [274, 35] on span "Chọn chuyến" at bounding box center [294, 39] width 65 height 12
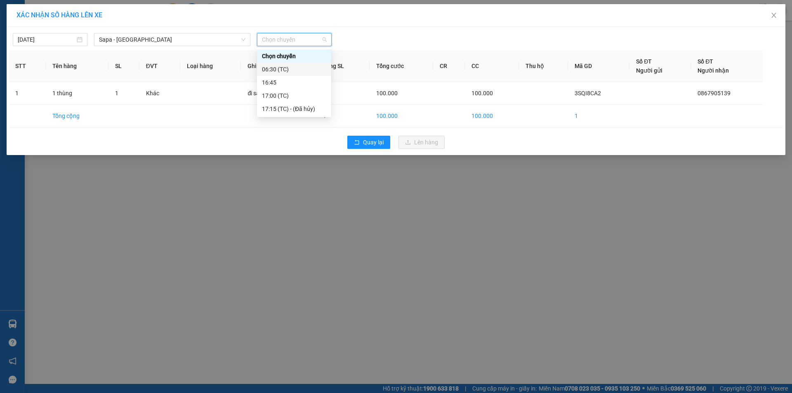
click at [289, 70] on div "06:30 (TC)" at bounding box center [294, 69] width 64 height 9
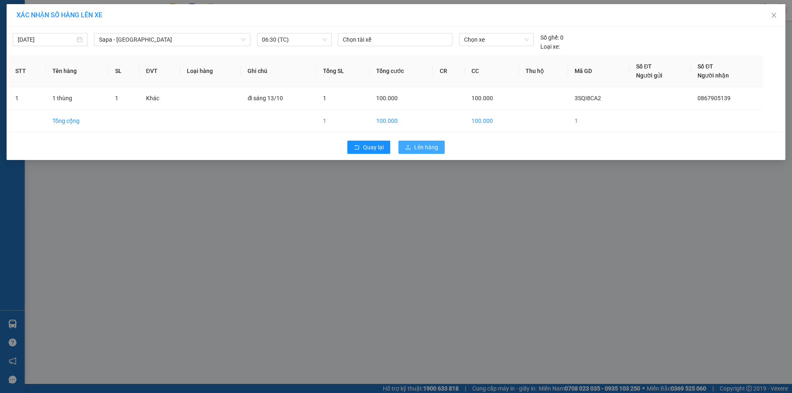
click at [439, 147] on button "Lên hàng" at bounding box center [421, 147] width 46 height 13
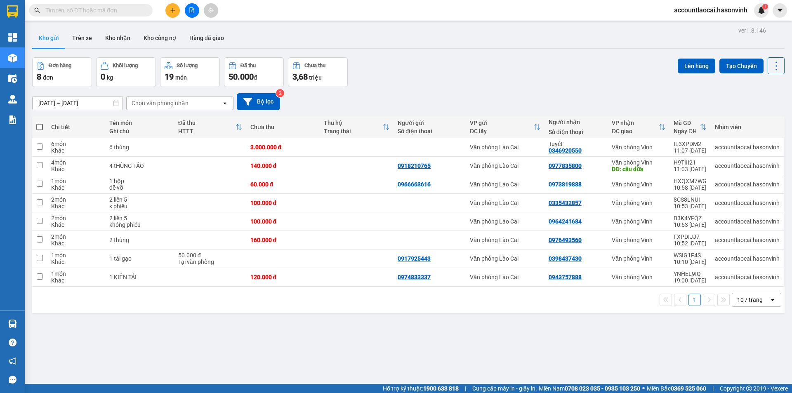
click at [660, 128] on icon at bounding box center [662, 127] width 7 height 7
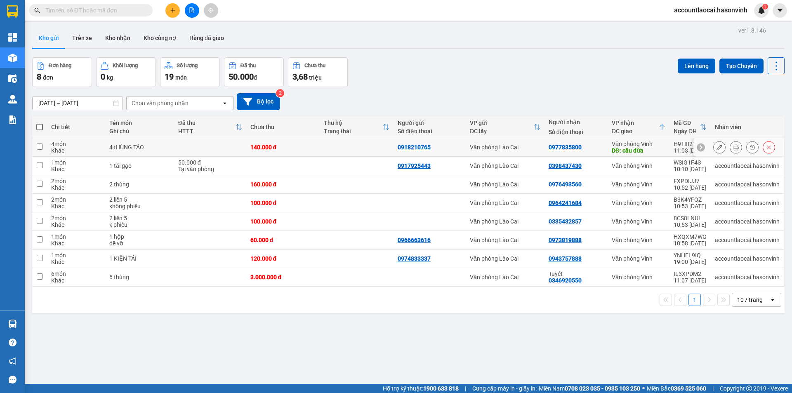
click at [590, 146] on div "0977835800" at bounding box center [576, 147] width 55 height 7
checkbox input "true"
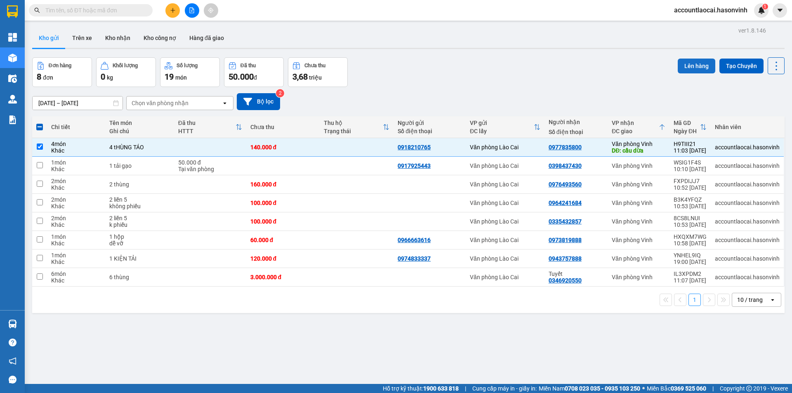
click at [691, 65] on button "Lên hàng" at bounding box center [697, 66] width 38 height 15
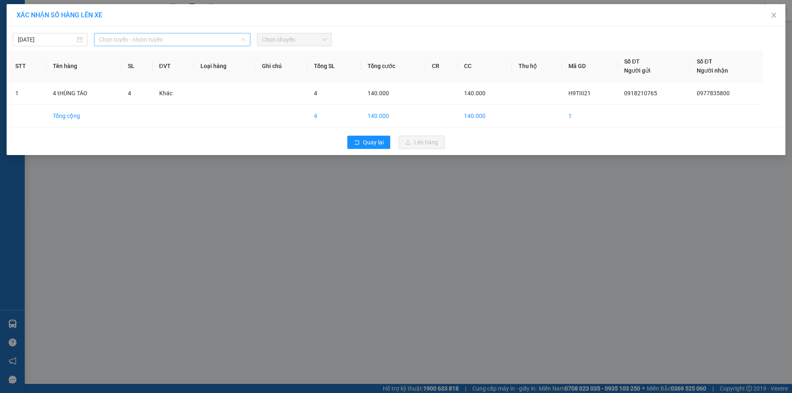
click at [117, 40] on span "Chọn tuyến - nhóm tuyến" at bounding box center [172, 39] width 146 height 12
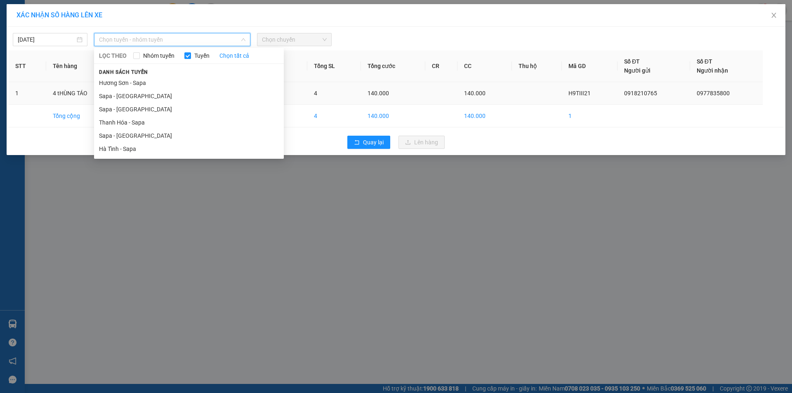
drag, startPoint x: 118, startPoint y: 137, endPoint x: 73, endPoint y: 104, distance: 55.9
click at [118, 137] on li "Sapa - [GEOGRAPHIC_DATA]" at bounding box center [189, 135] width 190 height 13
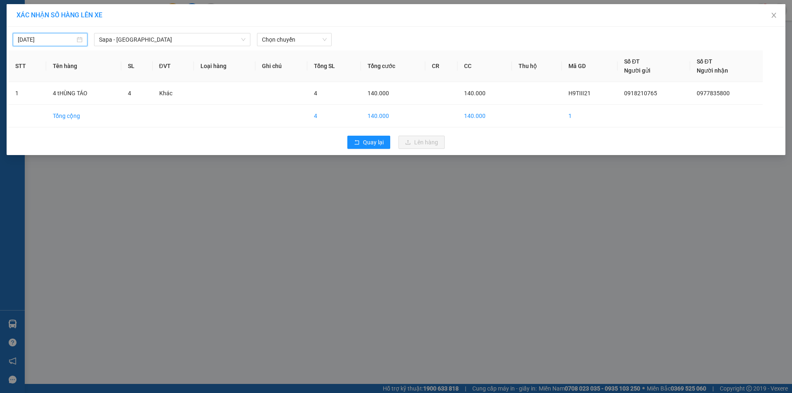
click at [49, 39] on input "[DATE]" at bounding box center [46, 39] width 57 height 9
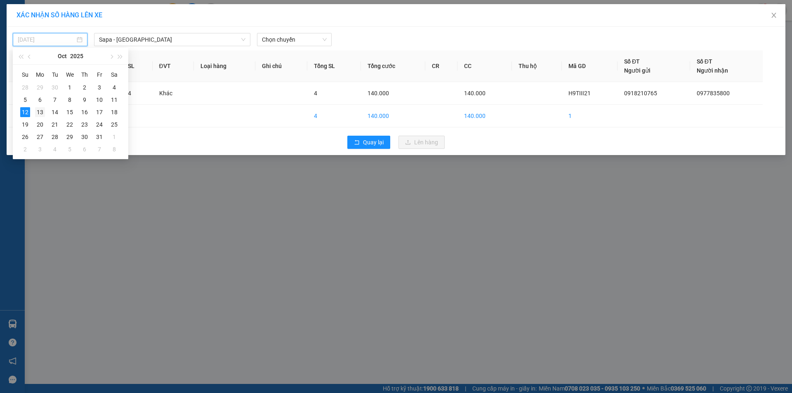
click at [36, 109] on div "13" at bounding box center [40, 112] width 10 height 10
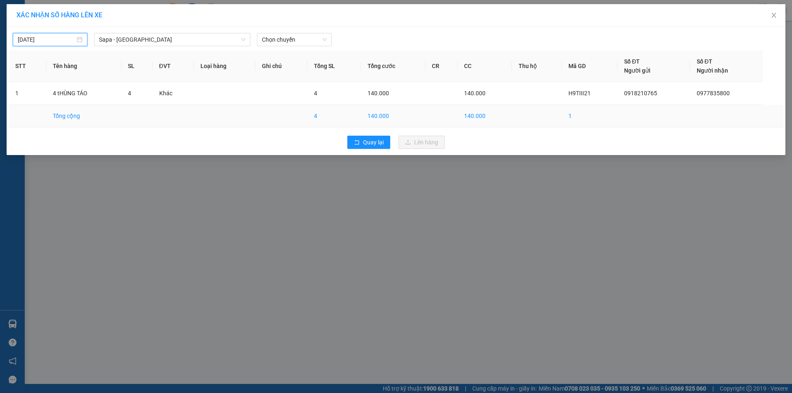
type input "13/10/2025"
click at [287, 38] on span "Chọn chuyến" at bounding box center [294, 39] width 65 height 12
click at [287, 73] on div "06:30 (TC)" at bounding box center [294, 69] width 64 height 9
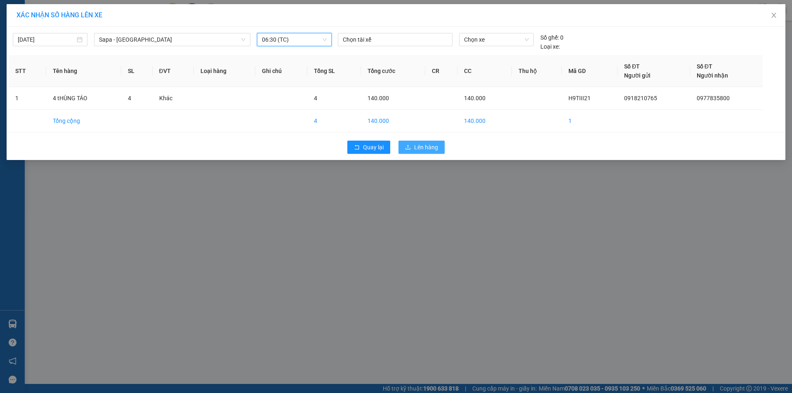
click at [425, 149] on span "Lên hàng" at bounding box center [426, 147] width 24 height 9
